Goal: Navigation & Orientation: Find specific page/section

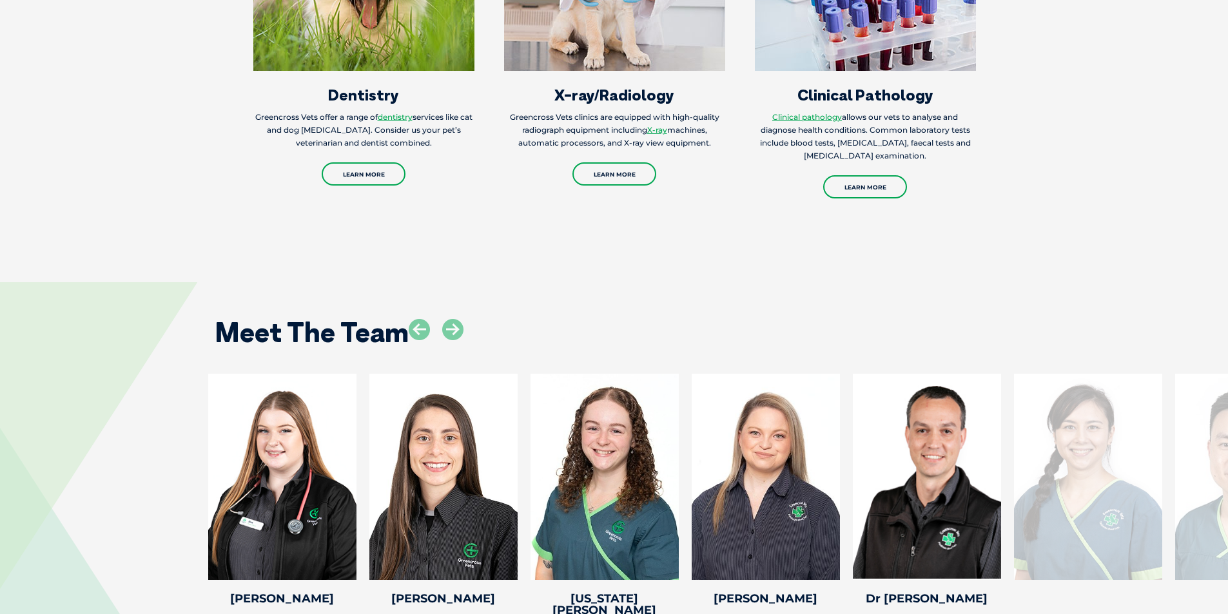
scroll to position [1804, 0]
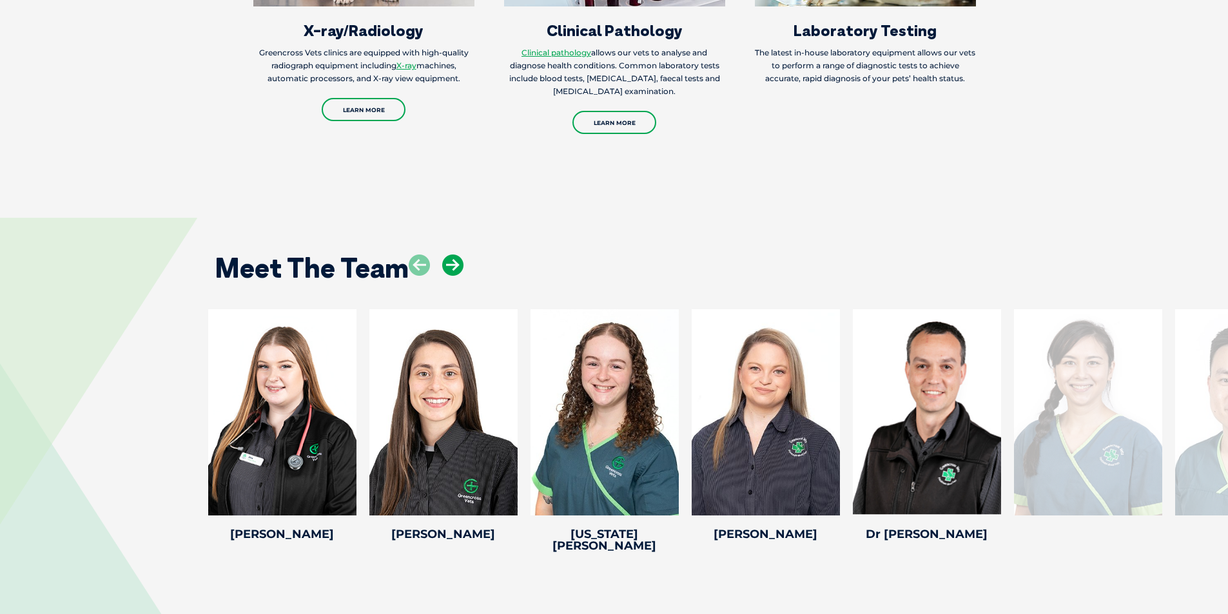
click at [454, 255] on icon at bounding box center [452, 265] width 21 height 21
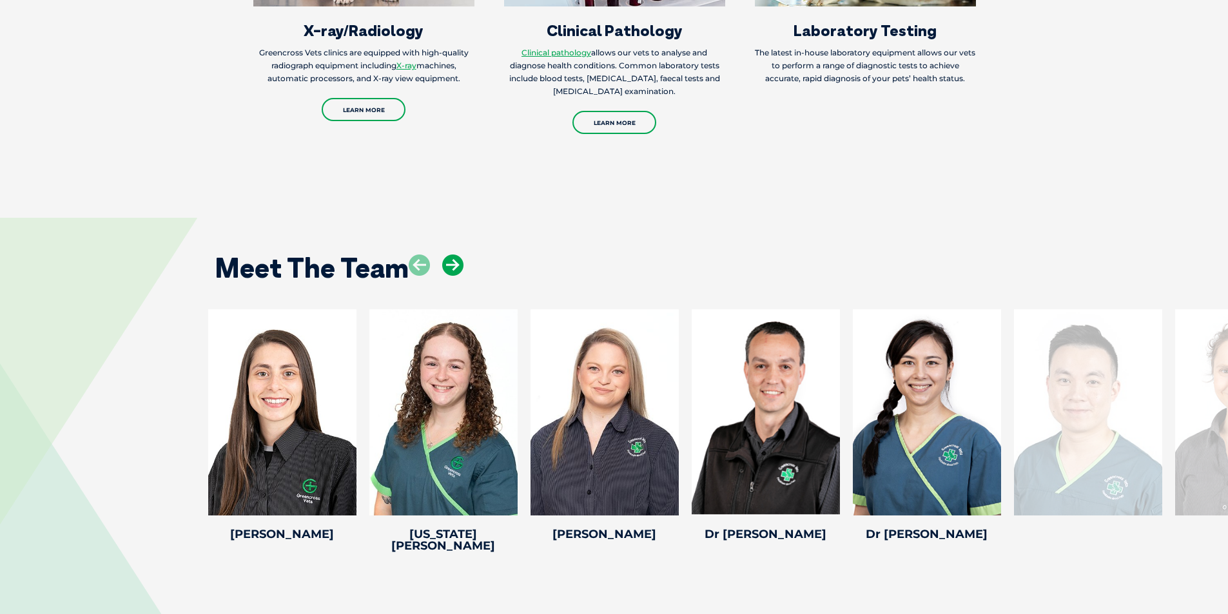
click at [451, 255] on icon at bounding box center [452, 265] width 21 height 21
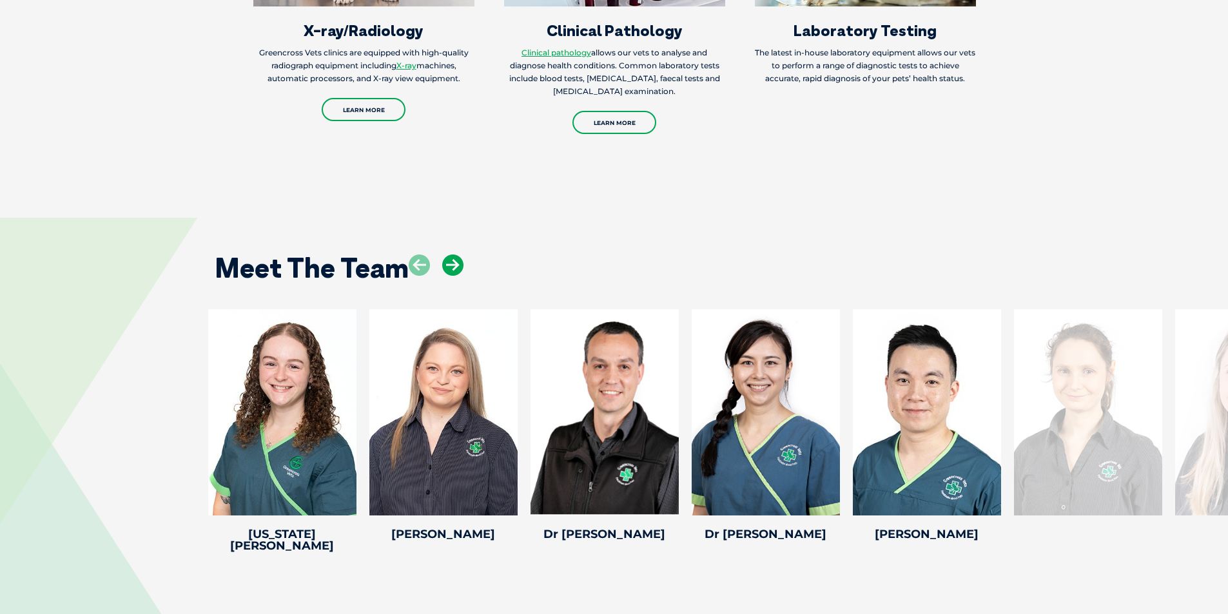
click at [451, 255] on icon at bounding box center [452, 265] width 21 height 21
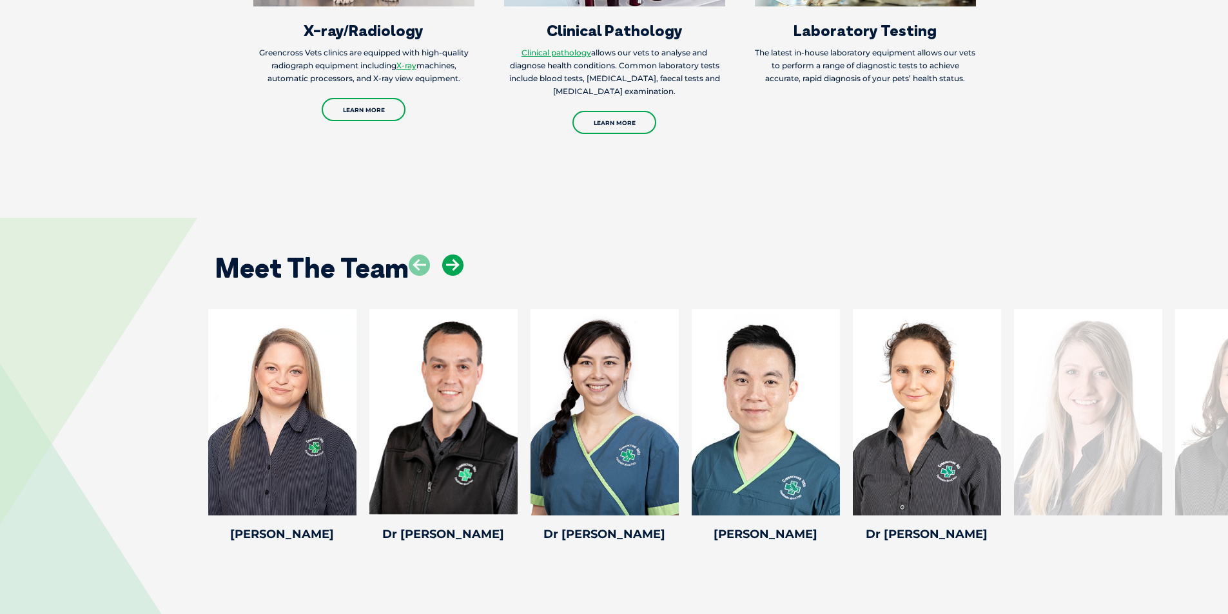
click at [451, 255] on icon at bounding box center [452, 265] width 21 height 21
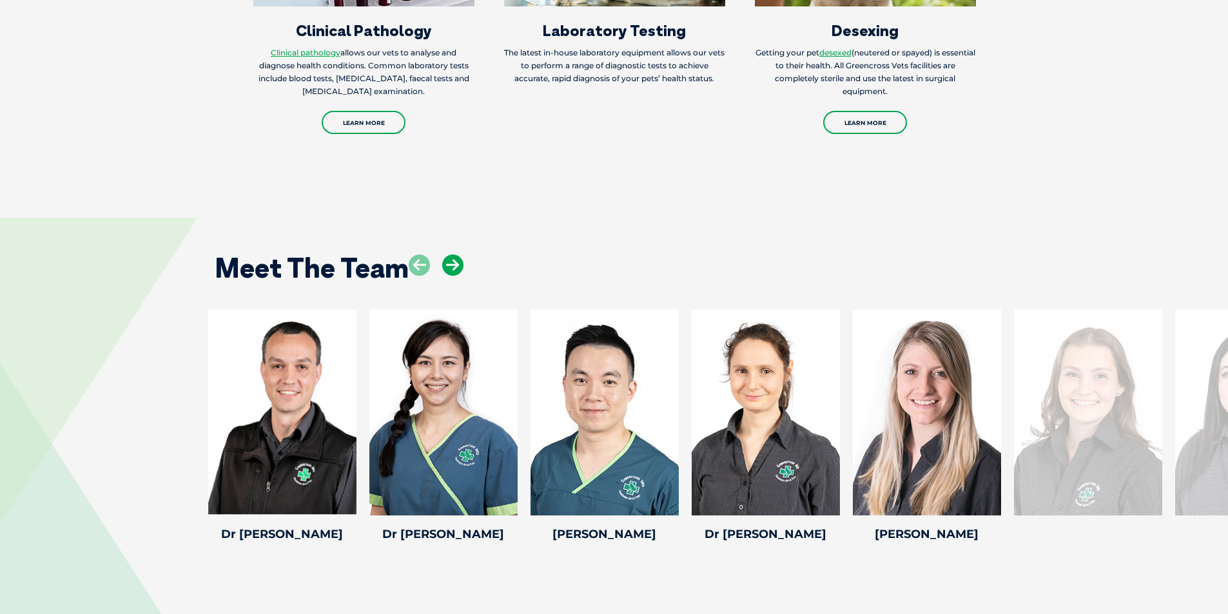
click at [451, 255] on icon at bounding box center [452, 265] width 21 height 21
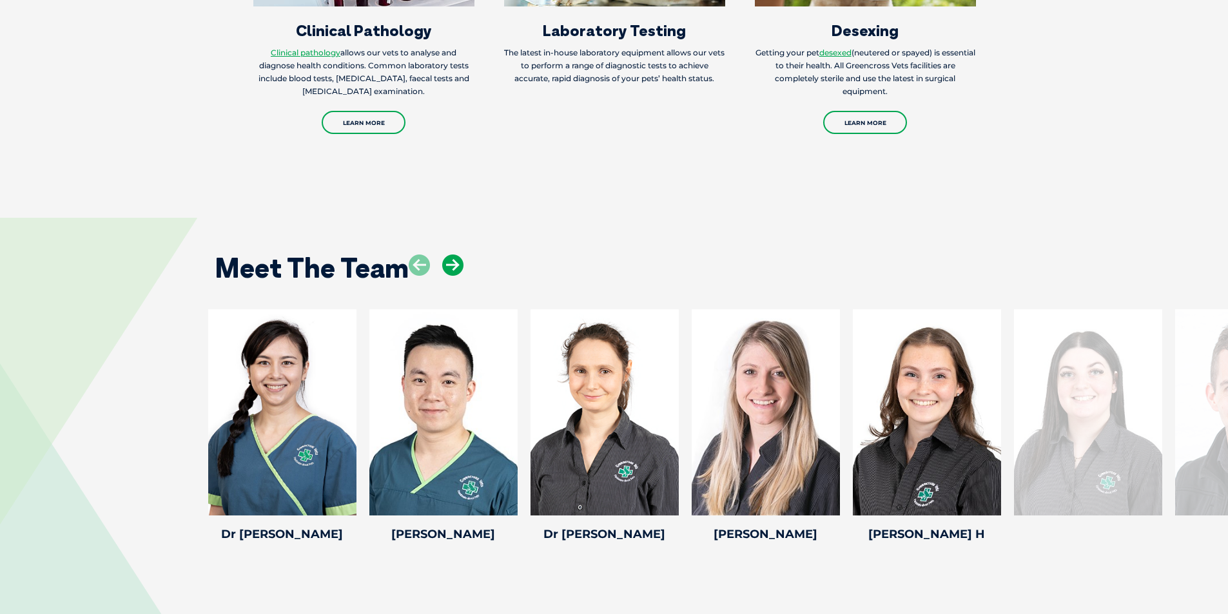
click at [451, 255] on icon at bounding box center [452, 265] width 21 height 21
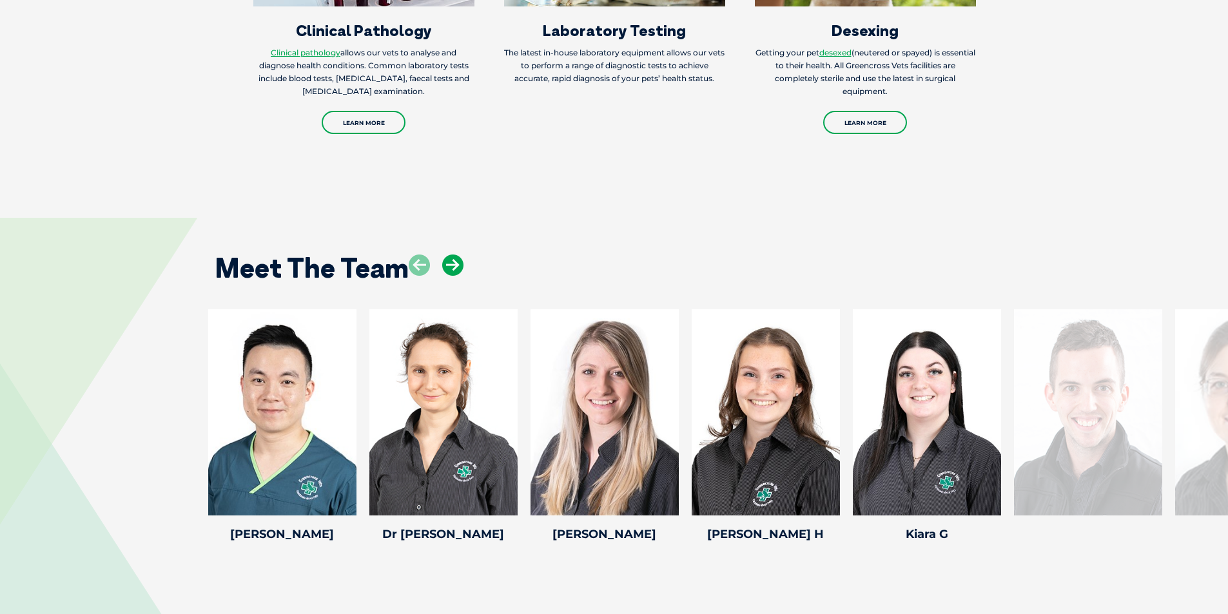
click at [451, 255] on icon at bounding box center [452, 265] width 21 height 21
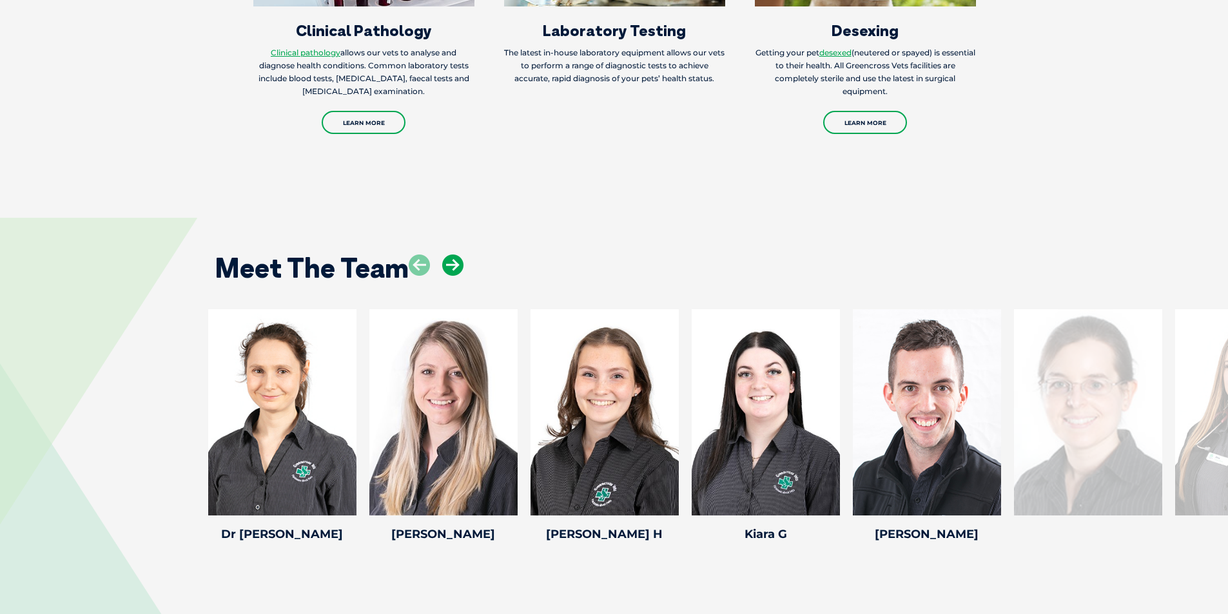
click at [451, 255] on icon at bounding box center [452, 265] width 21 height 21
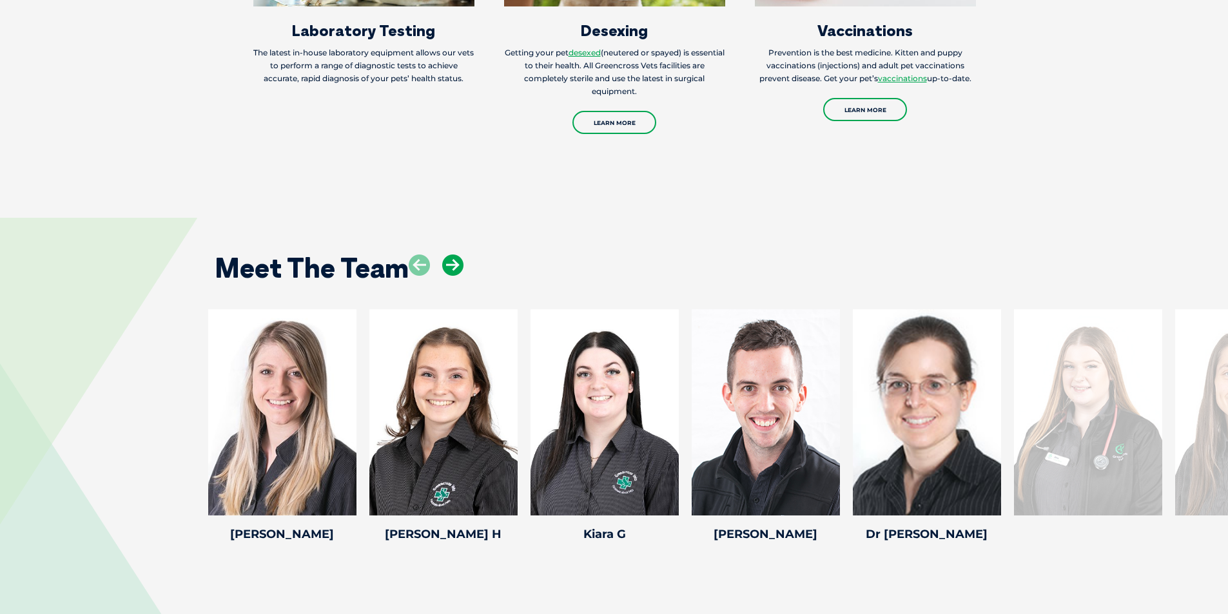
click at [451, 255] on icon at bounding box center [452, 265] width 21 height 21
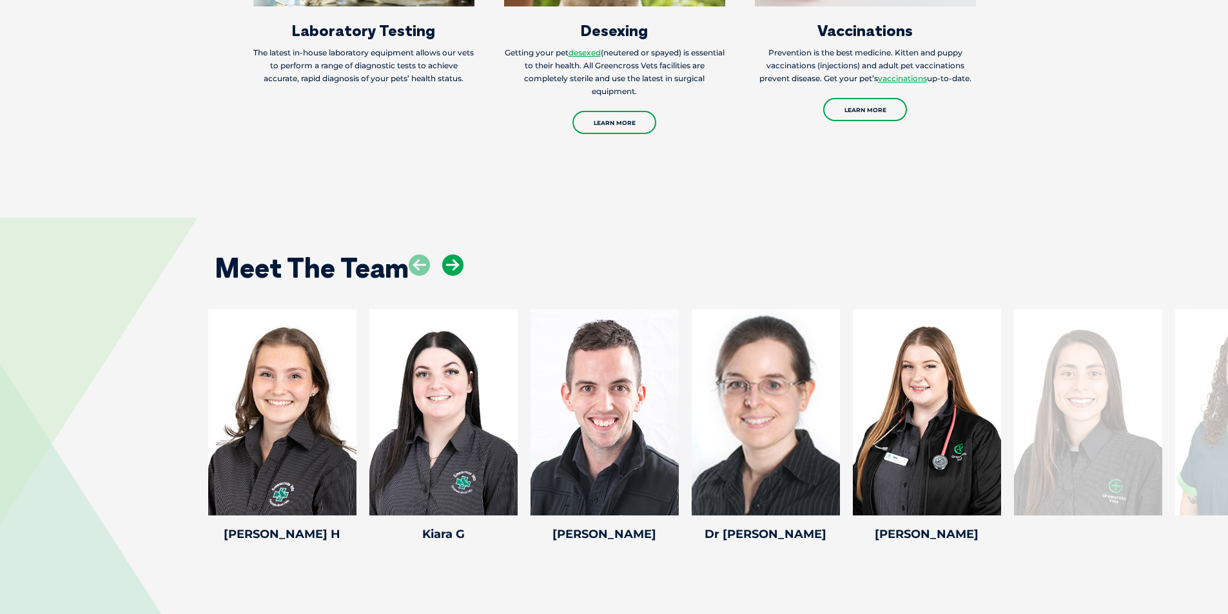
click at [451, 255] on icon at bounding box center [452, 265] width 21 height 21
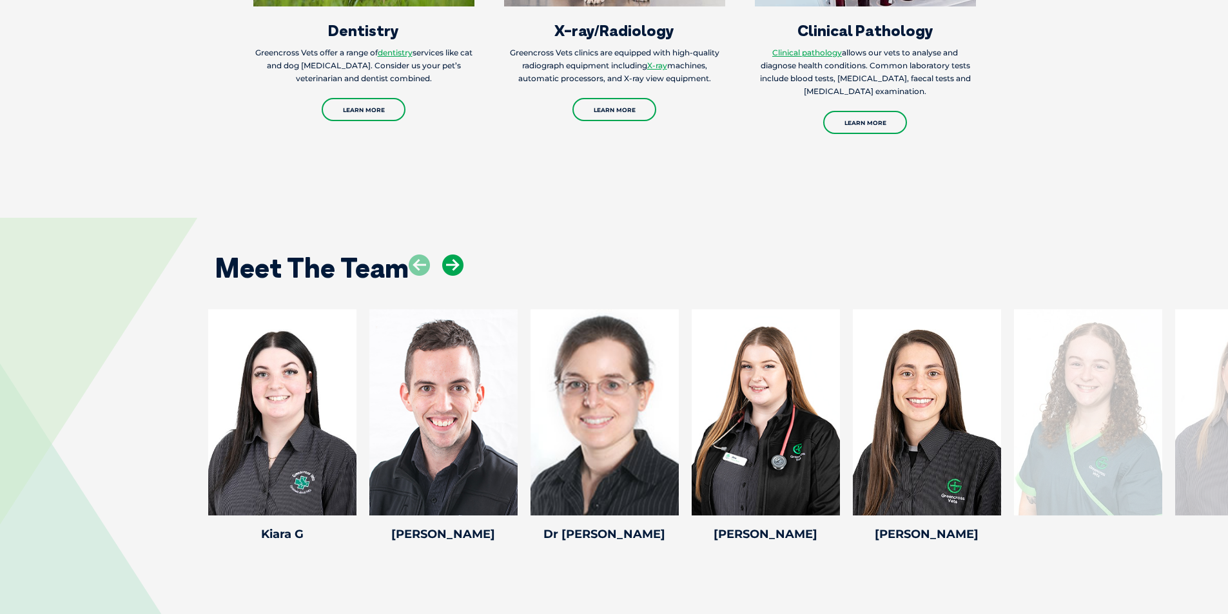
click at [457, 255] on icon at bounding box center [452, 265] width 21 height 21
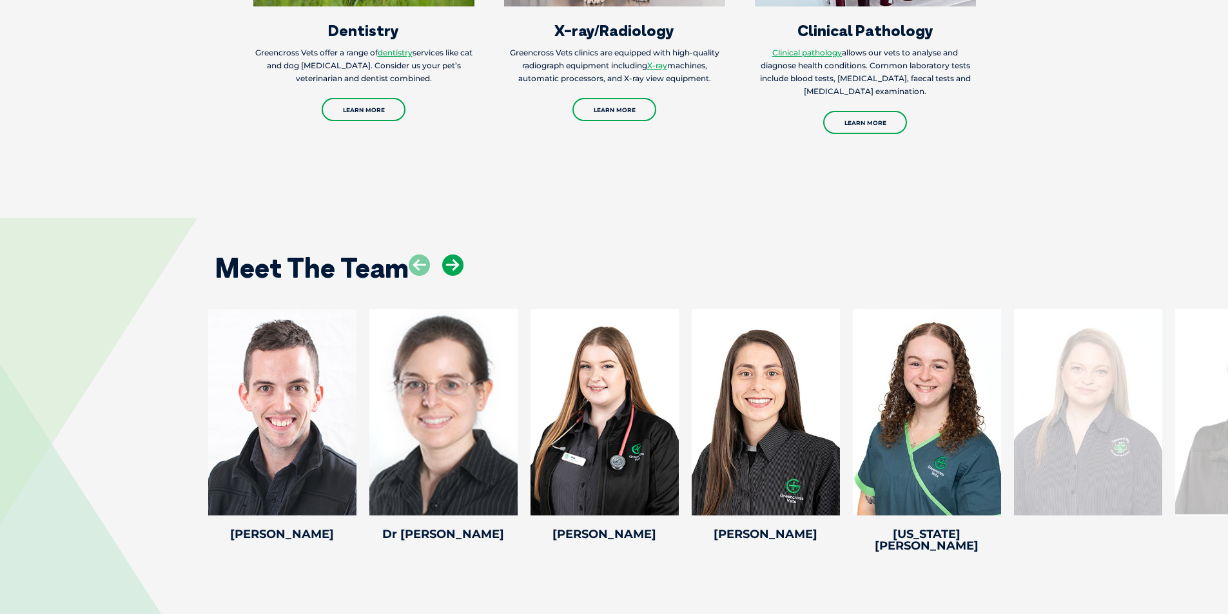
click at [457, 255] on icon at bounding box center [452, 265] width 21 height 21
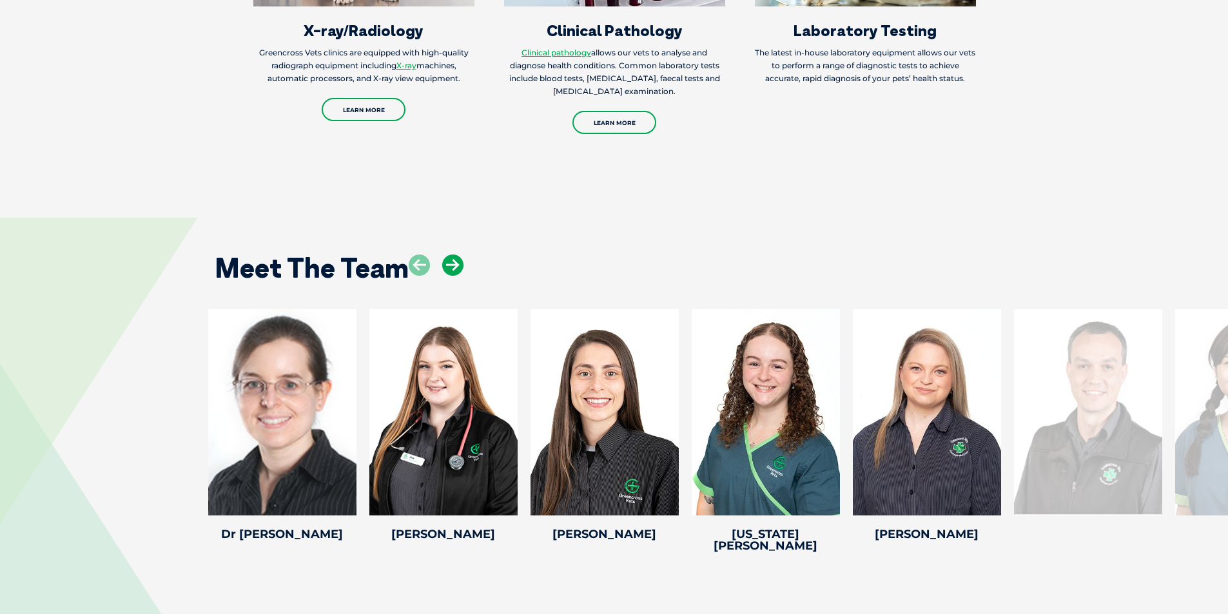
click at [457, 255] on icon at bounding box center [452, 265] width 21 height 21
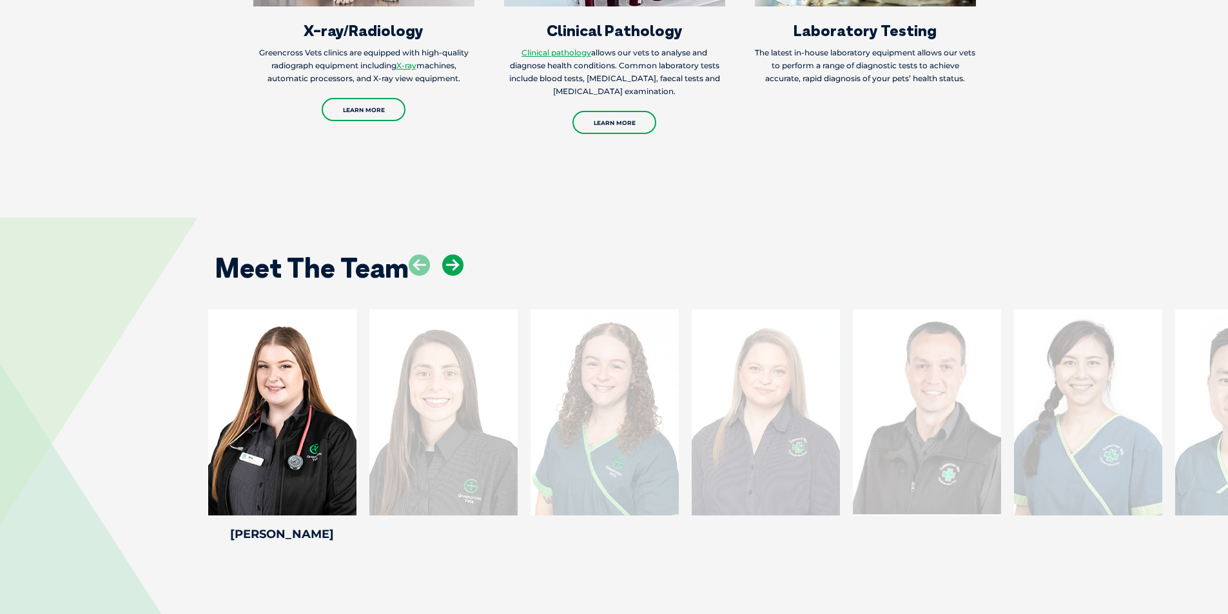
click at [457, 255] on icon at bounding box center [452, 265] width 21 height 21
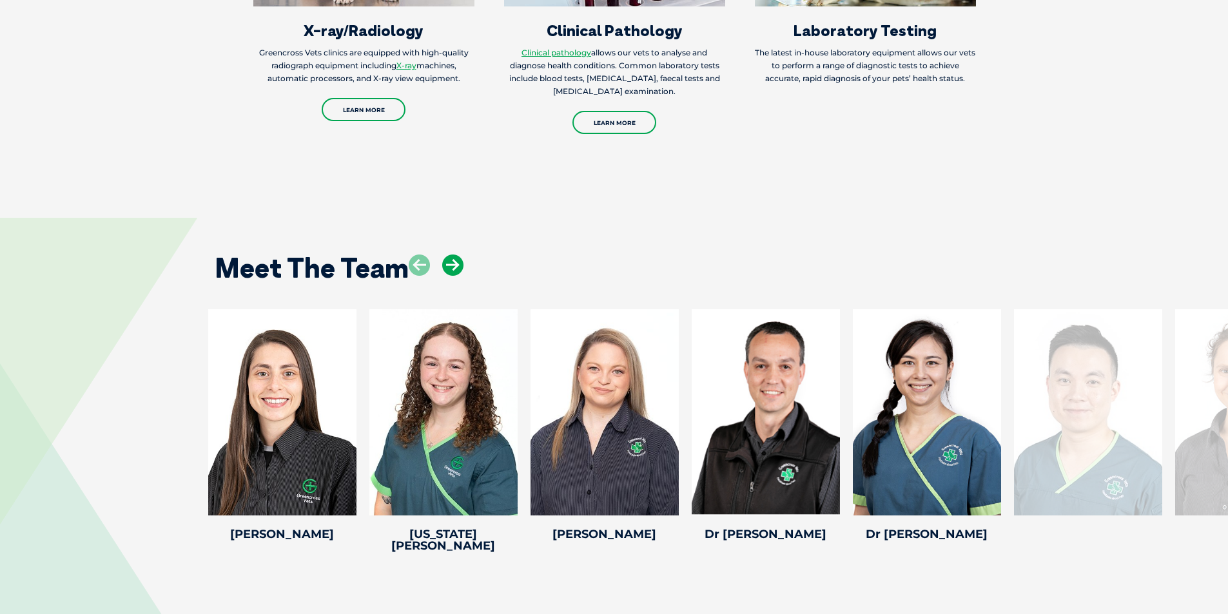
click at [457, 255] on icon at bounding box center [452, 265] width 21 height 21
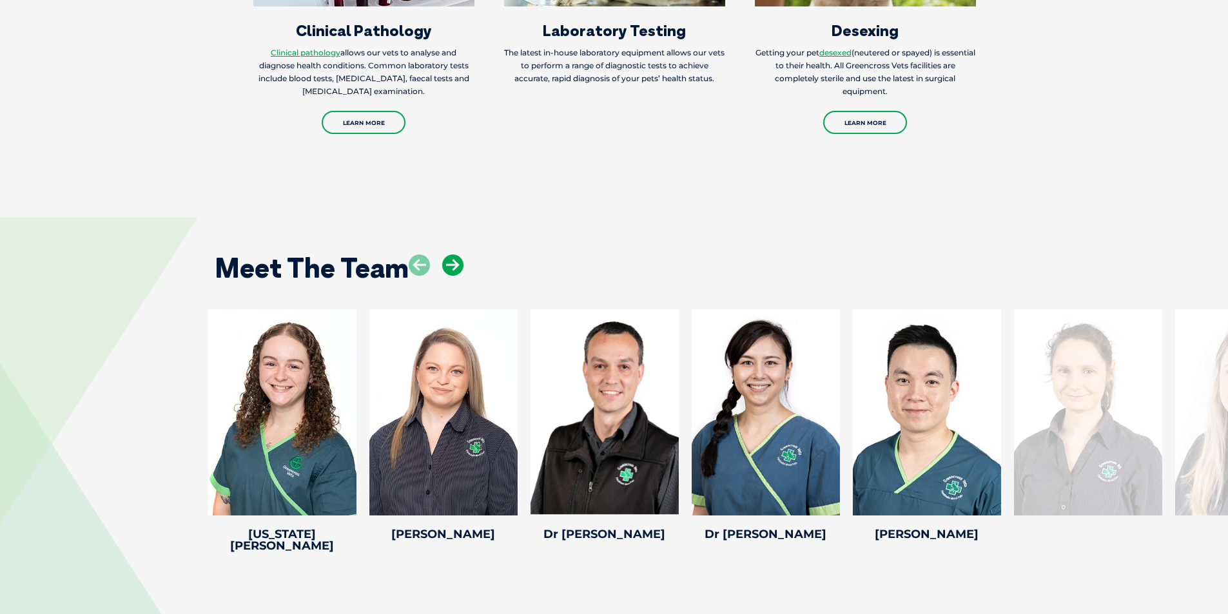
click at [457, 255] on icon at bounding box center [452, 265] width 21 height 21
